Goal: Transaction & Acquisition: Purchase product/service

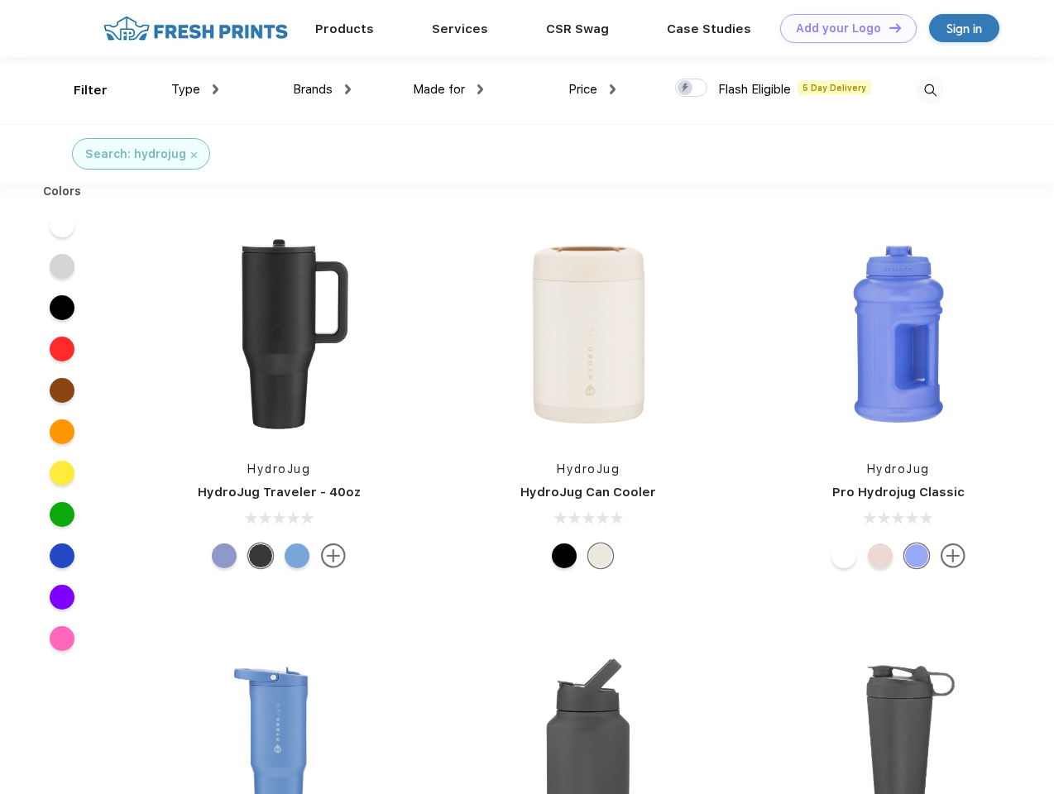
click at [842, 28] on link "Add your Logo Design Tool" at bounding box center [848, 28] width 137 height 29
click at [0, 0] on div "Design Tool" at bounding box center [0, 0] width 0 height 0
click at [888, 27] on link "Add your Logo Design Tool" at bounding box center [848, 28] width 137 height 29
click at [79, 90] on div "Filter" at bounding box center [91, 90] width 34 height 19
click at [195, 89] on span "Type" at bounding box center [185, 89] width 29 height 15
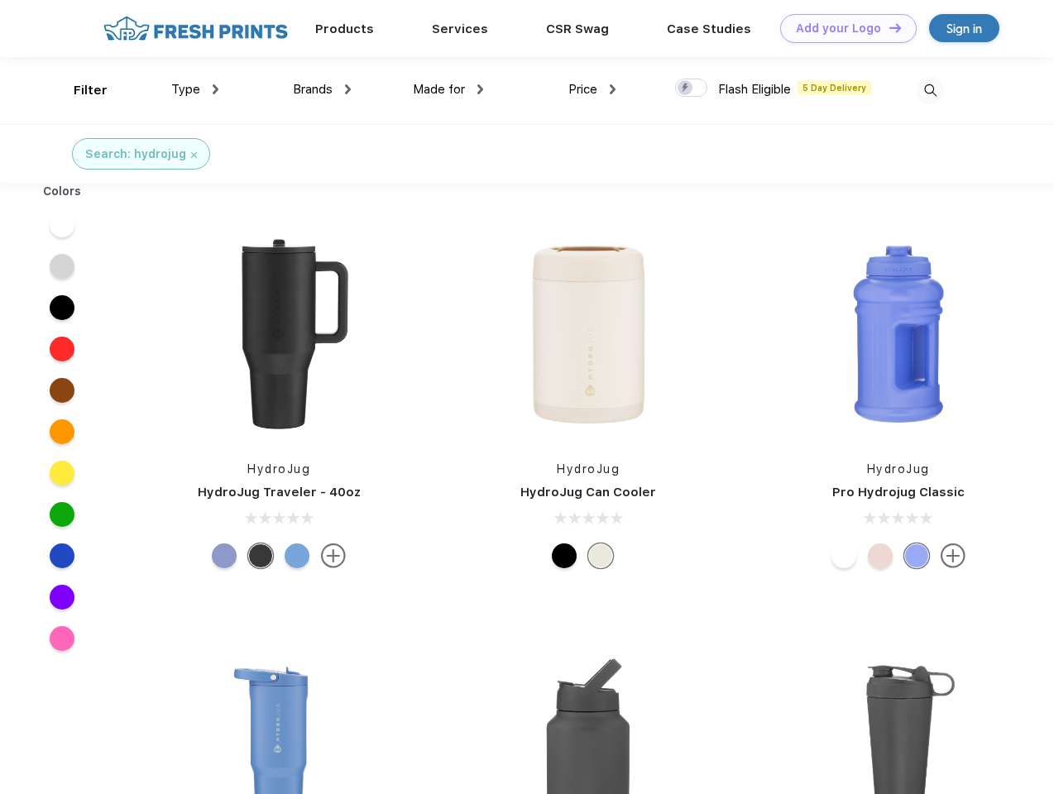
click at [322, 89] on span "Brands" at bounding box center [313, 89] width 40 height 15
click at [448, 89] on span "Made for" at bounding box center [439, 89] width 52 height 15
click at [592, 89] on span "Price" at bounding box center [582, 89] width 29 height 15
click at [692, 89] on div at bounding box center [691, 88] width 32 height 18
click at [686, 89] on input "checkbox" at bounding box center [680, 83] width 11 height 11
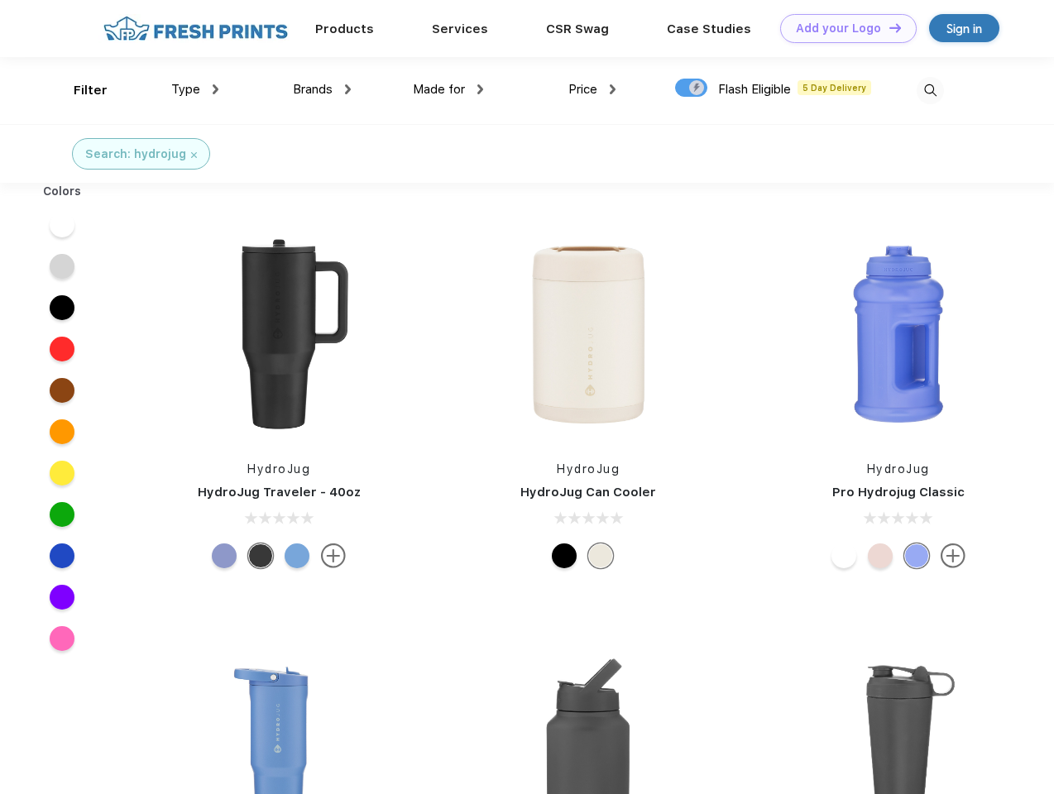
click at [930, 90] on img at bounding box center [930, 90] width 27 height 27
